Goal: Task Accomplishment & Management: Use online tool/utility

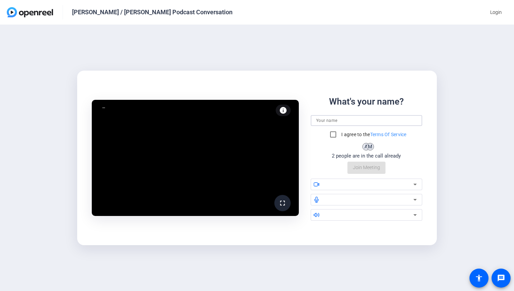
click at [330, 120] on input at bounding box center [366, 121] width 101 height 8
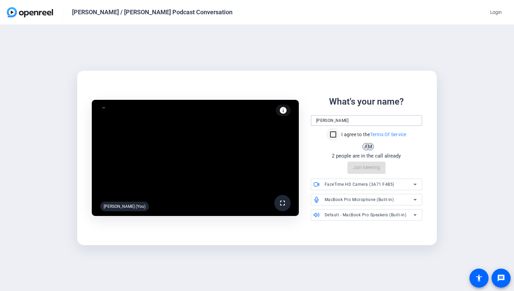
type input "[PERSON_NAME]"
click at [332, 136] on input "I agree to the Terms Of Service" at bounding box center [333, 135] width 14 height 14
checkbox input "true"
click at [364, 167] on span "Join Meeting" at bounding box center [366, 167] width 27 height 7
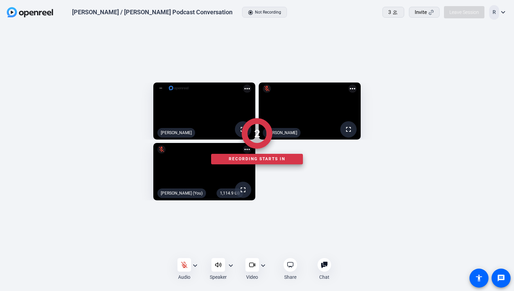
click at [184, 265] on div at bounding box center [257, 269] width 514 height 23
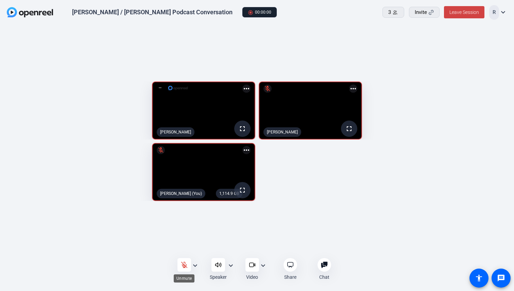
click at [185, 267] on icon at bounding box center [184, 265] width 6 height 6
click at [184, 265] on icon at bounding box center [184, 265] width 7 height 7
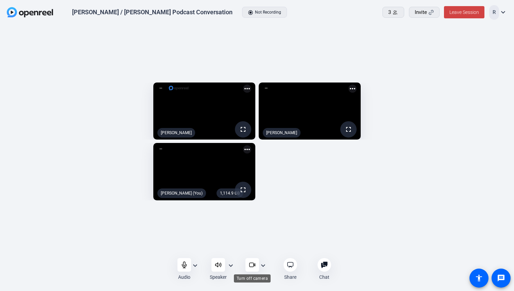
click at [255, 265] on div at bounding box center [252, 265] width 14 height 14
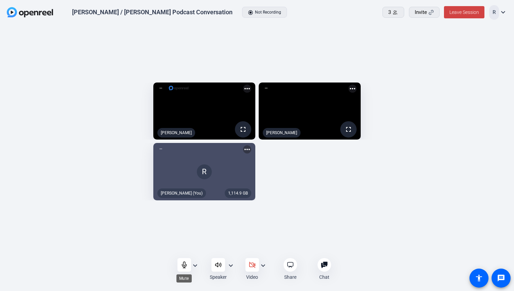
click at [188, 269] on div at bounding box center [184, 265] width 14 height 14
click at [250, 269] on div at bounding box center [252, 265] width 14 height 14
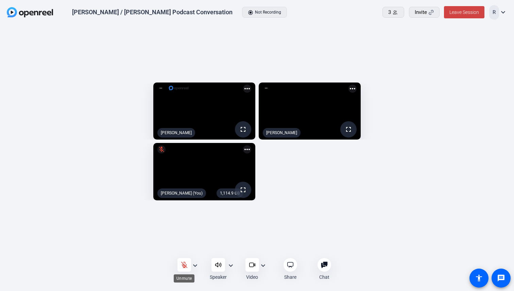
click at [187, 264] on icon at bounding box center [184, 265] width 7 height 7
drag, startPoint x: 184, startPoint y: 265, endPoint x: 442, endPoint y: 185, distance: 270.4
click at [443, 184] on div "[PERSON_NAME] / [PERSON_NAME] Podcast Conversation radio_button_checked Not Rec…" at bounding box center [257, 145] width 514 height 291
click at [478, 11] on span "Leave Session" at bounding box center [464, 12] width 30 height 5
